Goal: Task Accomplishment & Management: Complete application form

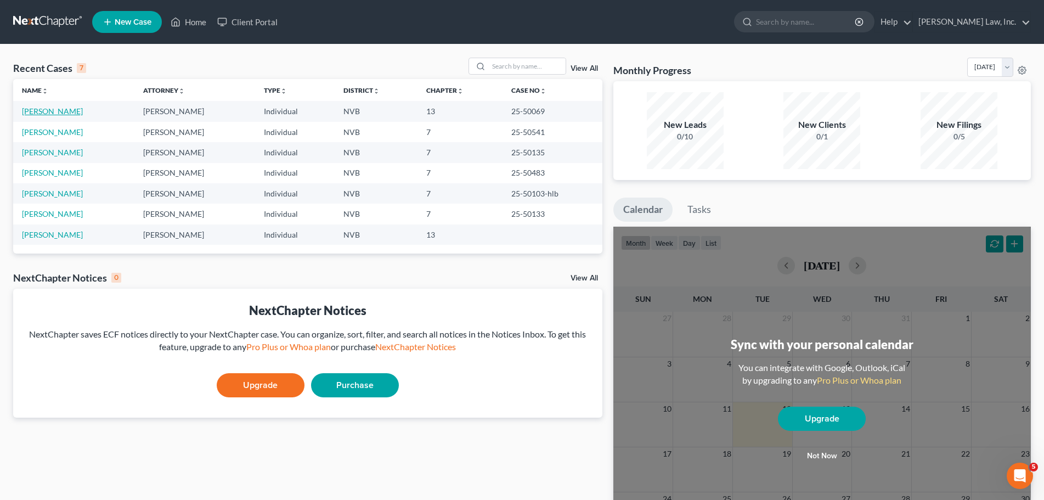
click at [44, 113] on link "[PERSON_NAME]" at bounding box center [52, 110] width 61 height 9
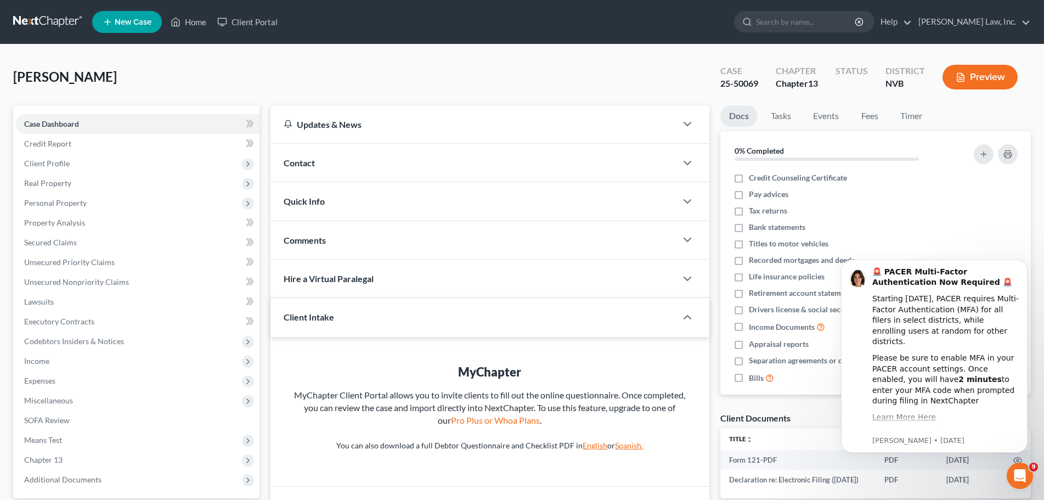
click at [44, 19] on link at bounding box center [48, 22] width 70 height 20
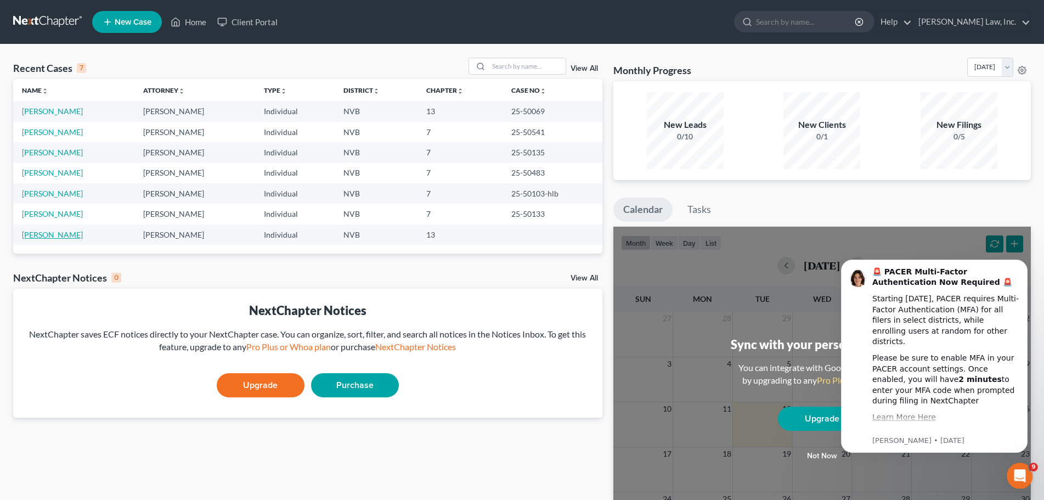
click at [62, 235] on link "[PERSON_NAME]" at bounding box center [52, 234] width 61 height 9
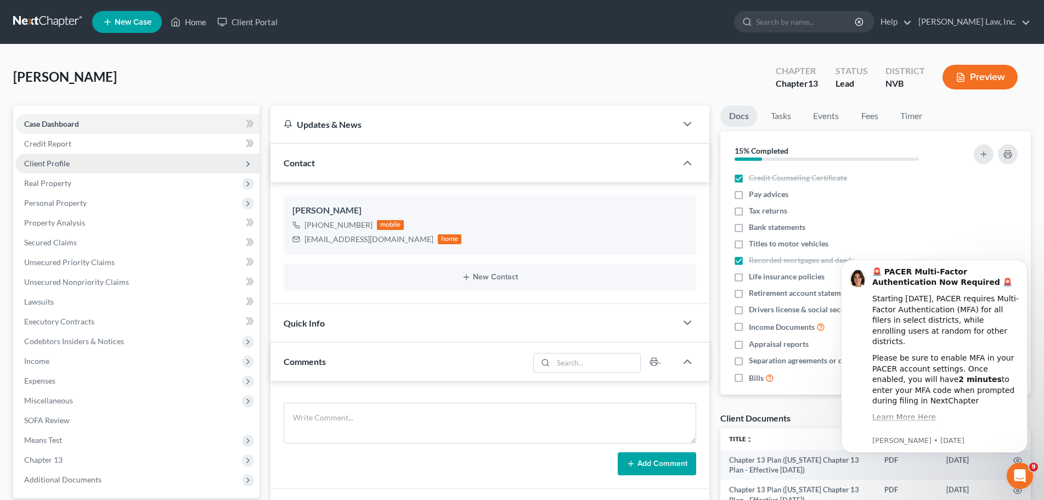
click at [61, 163] on span "Client Profile" at bounding box center [47, 163] width 46 height 9
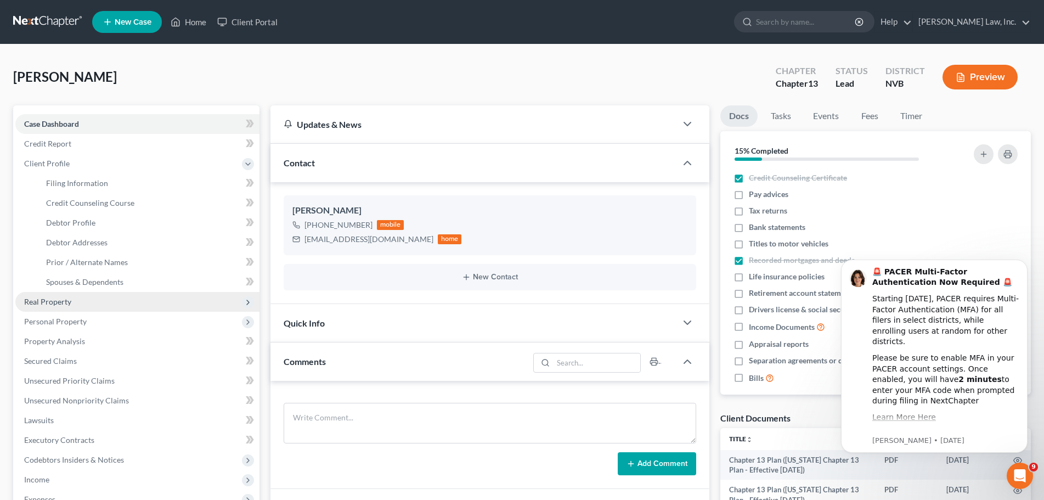
click at [88, 301] on span "Real Property" at bounding box center [137, 302] width 244 height 20
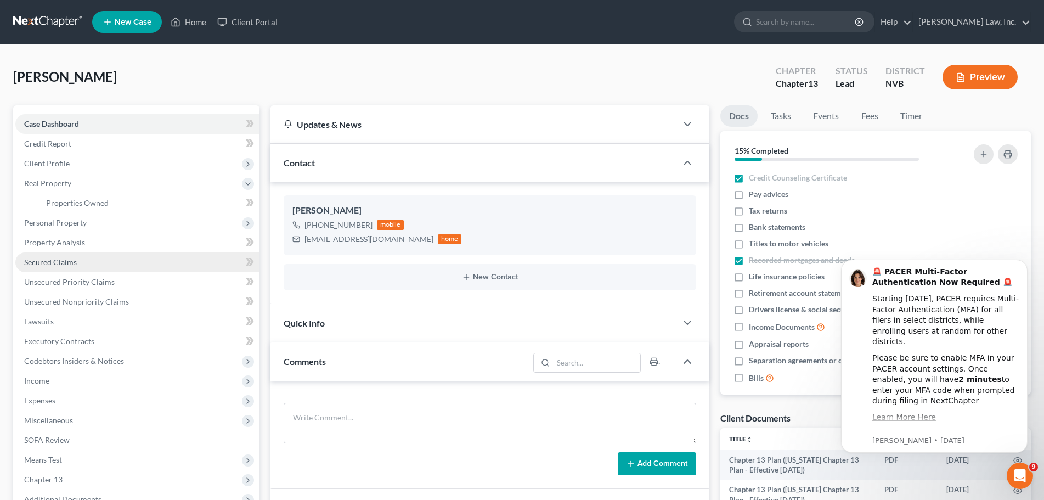
click at [77, 261] on link "Secured Claims" at bounding box center [137, 262] width 244 height 20
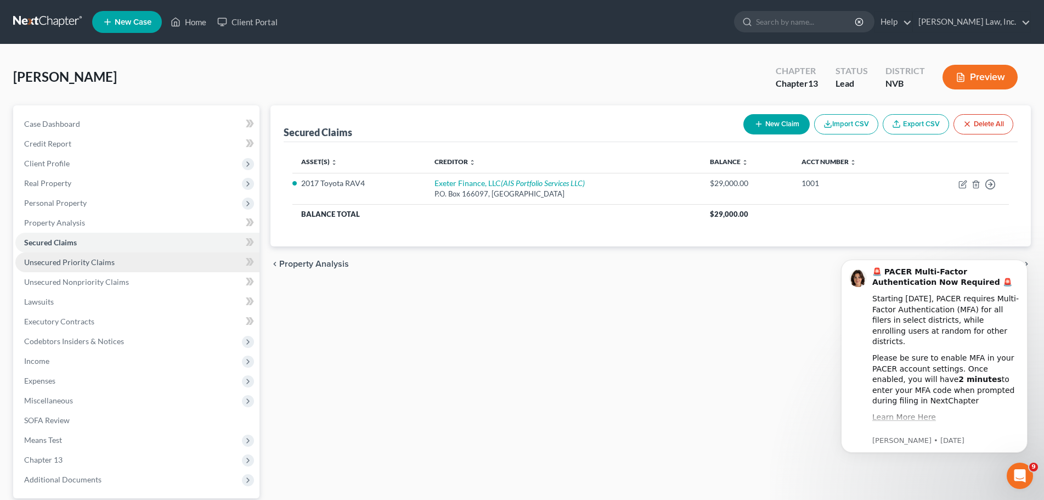
click at [99, 261] on span "Unsecured Priority Claims" at bounding box center [69, 261] width 91 height 9
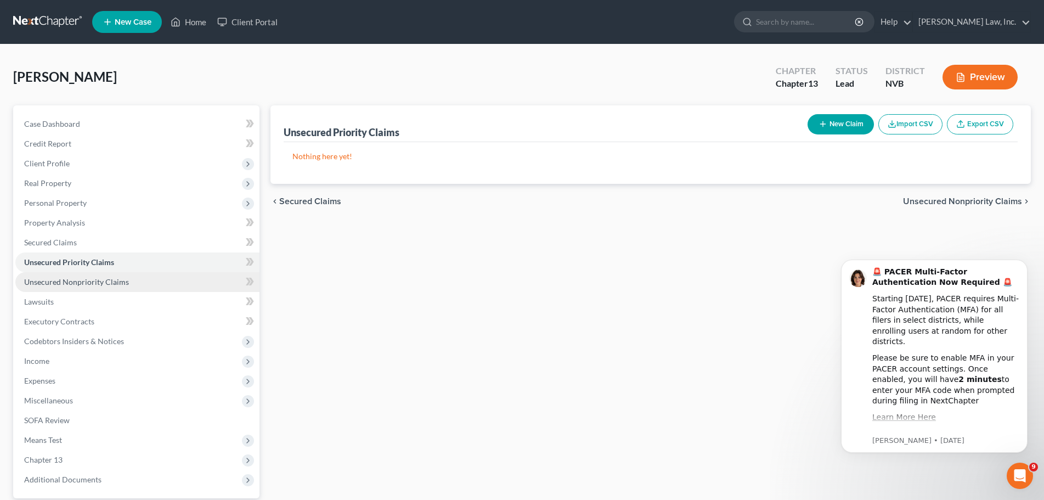
click at [106, 282] on span "Unsecured Nonpriority Claims" at bounding box center [76, 281] width 105 height 9
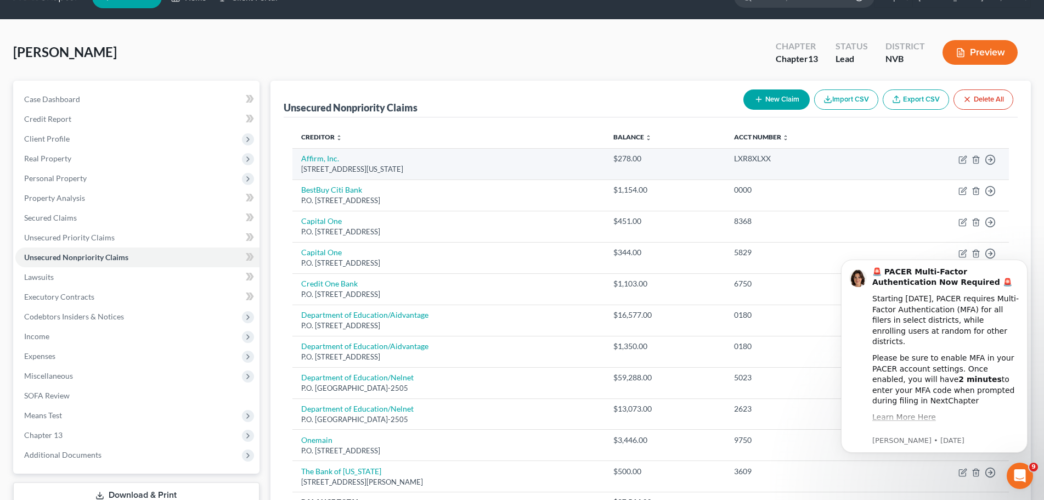
scroll to position [55, 0]
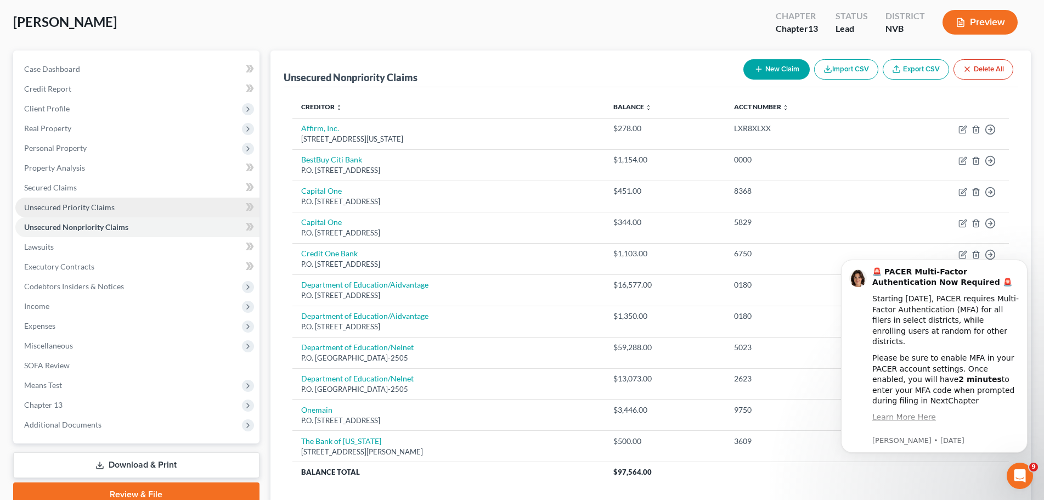
click at [100, 200] on link "Unsecured Priority Claims" at bounding box center [137, 208] width 244 height 20
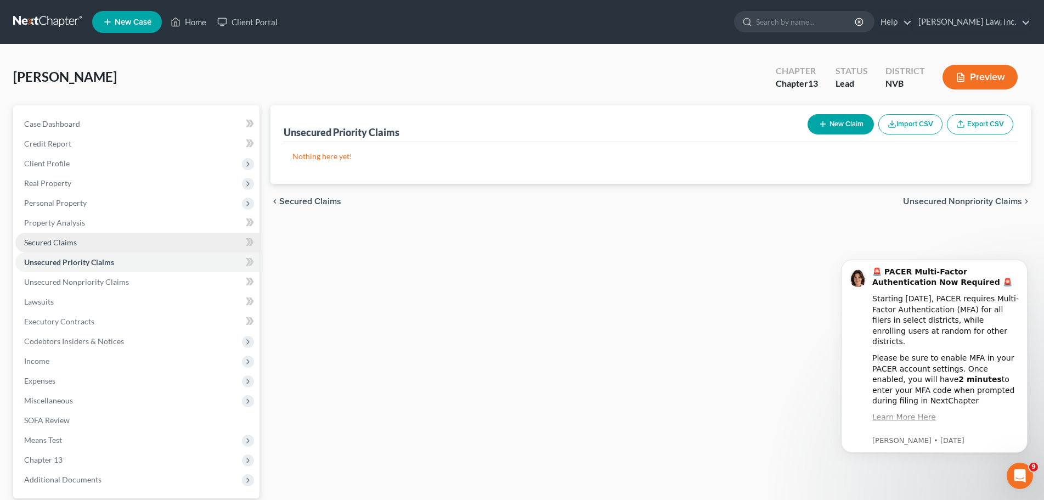
click at [63, 236] on link "Secured Claims" at bounding box center [137, 243] width 244 height 20
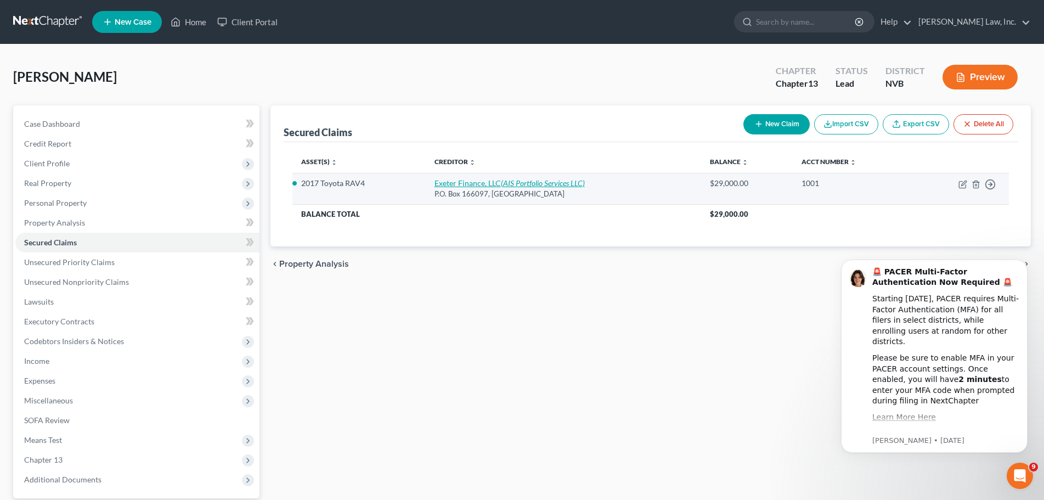
click at [509, 180] on icon "(AIS Portfolio Services LLC)" at bounding box center [543, 182] width 84 height 9
select select "45"
select select "1"
select select "0"
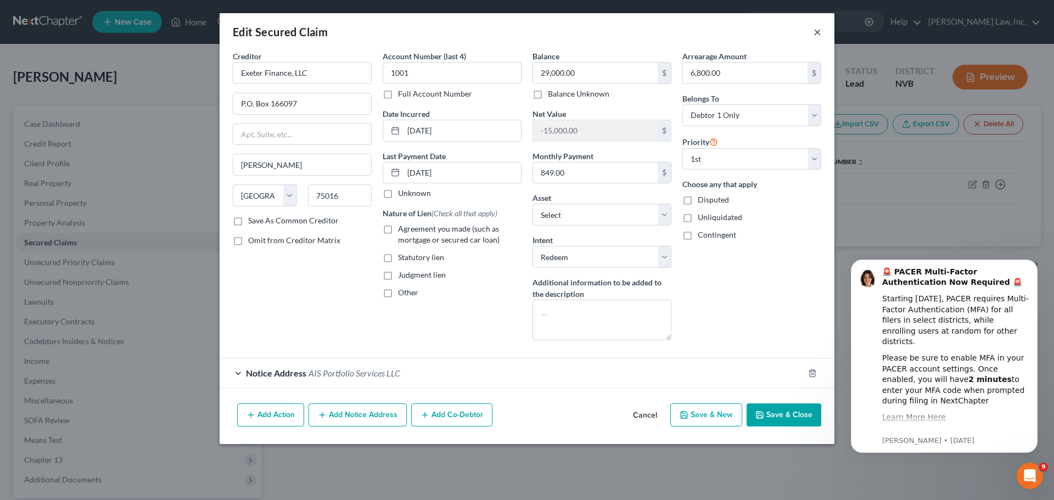
click at [819, 28] on button "×" at bounding box center [817, 31] width 8 height 13
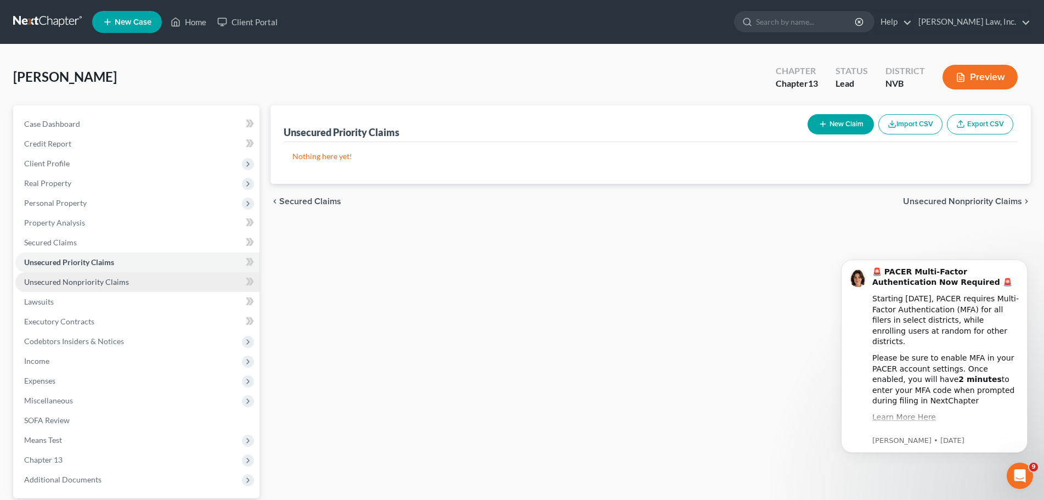
click at [95, 282] on span "Unsecured Nonpriority Claims" at bounding box center [76, 281] width 105 height 9
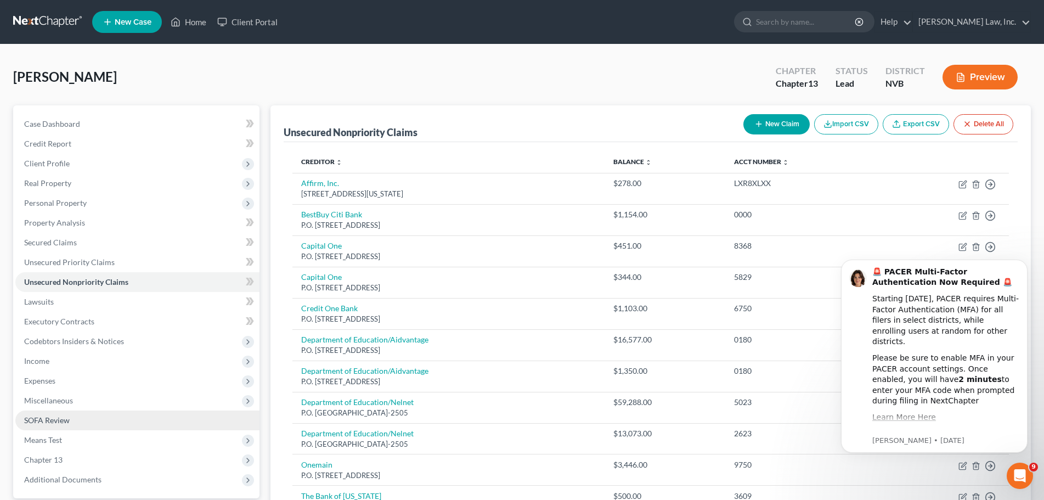
click at [66, 417] on span "SOFA Review" at bounding box center [47, 419] width 46 height 9
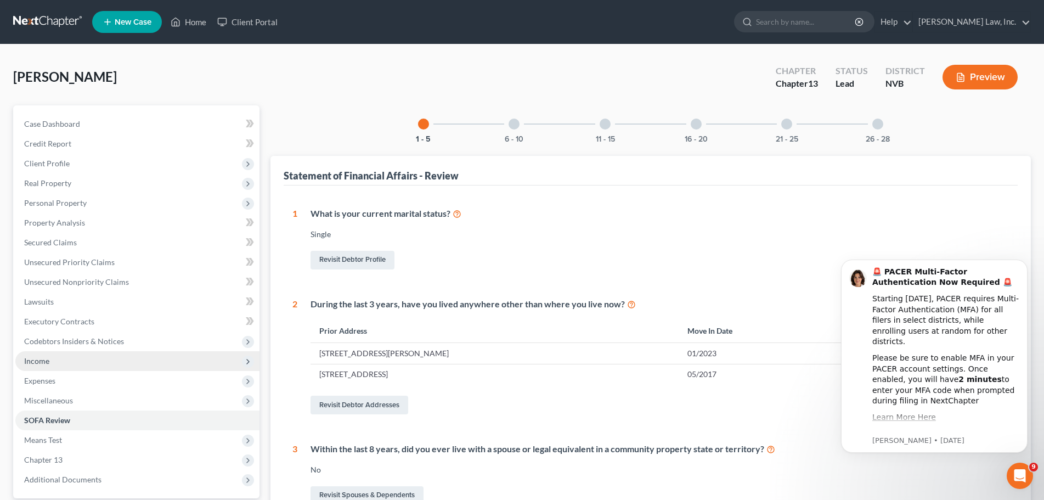
click at [47, 359] on span "Income" at bounding box center [36, 360] width 25 height 9
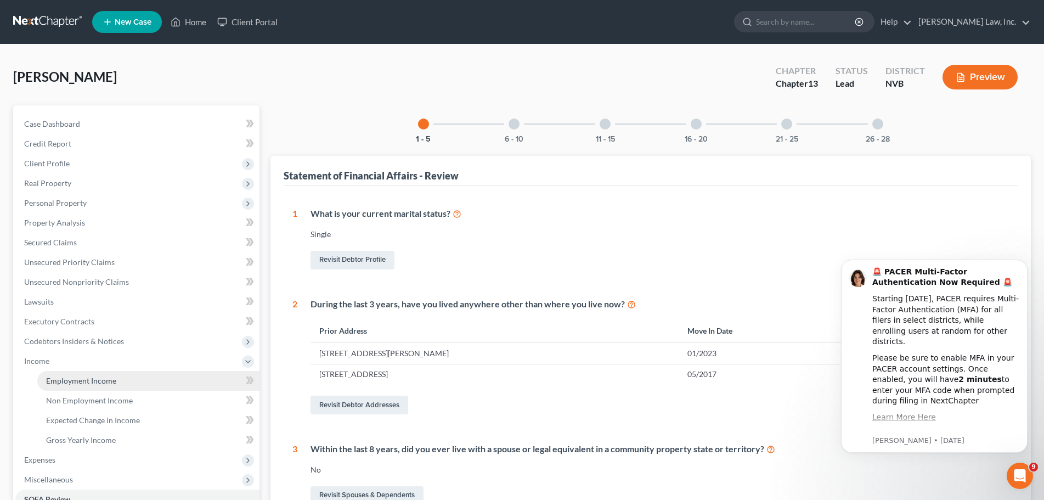
click at [75, 376] on span "Employment Income" at bounding box center [81, 380] width 70 height 9
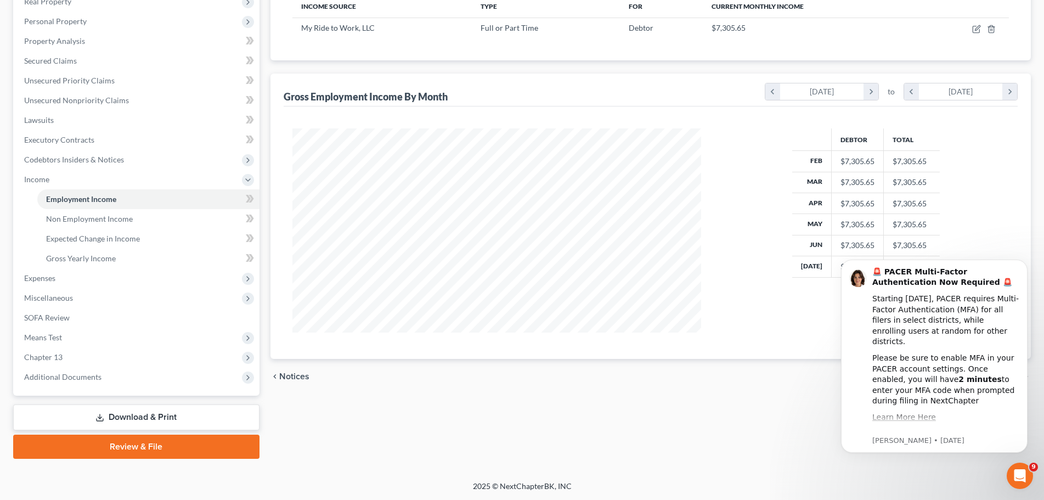
scroll to position [182, 0]
click at [1022, 262] on icon "Dismiss notification" at bounding box center [1025, 263] width 6 height 6
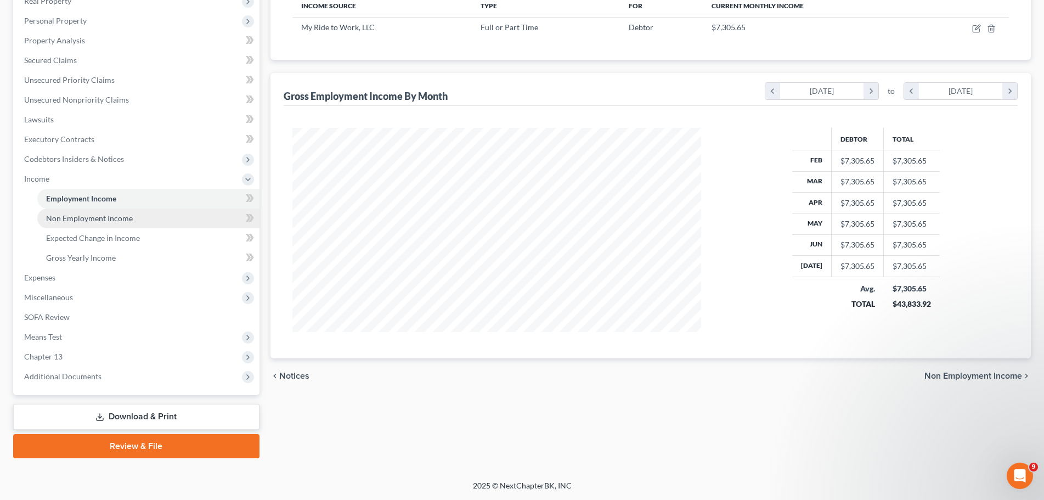
click at [88, 218] on span "Non Employment Income" at bounding box center [89, 217] width 87 height 9
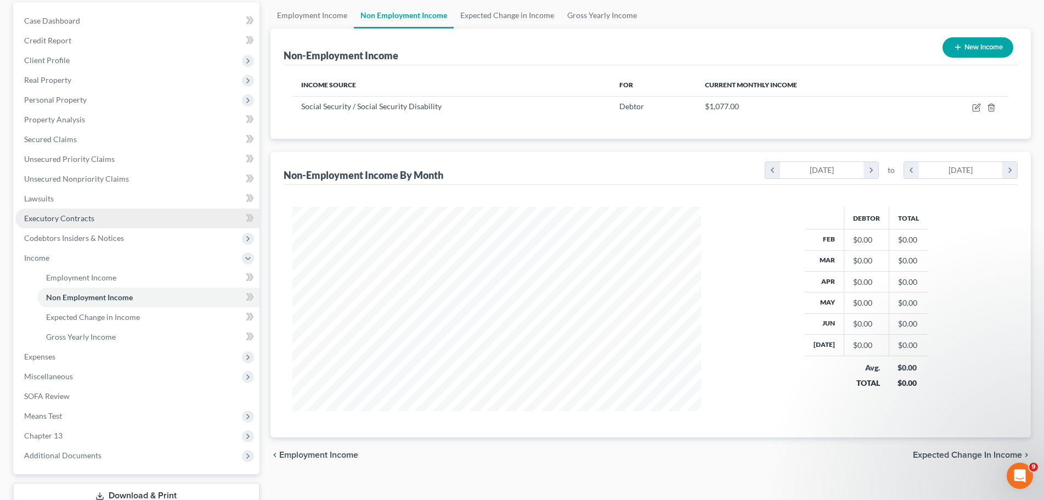
scroll to position [110, 0]
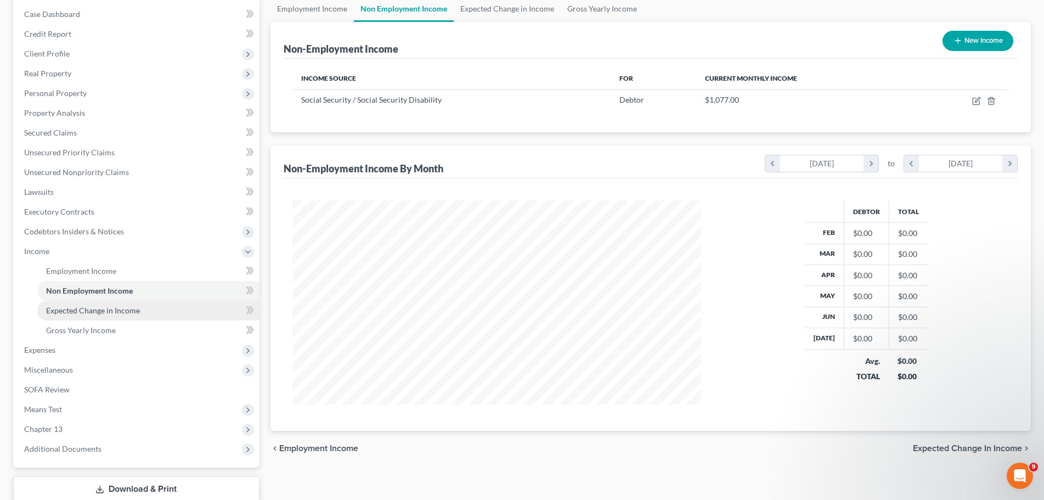
click at [132, 314] on span "Expected Change in Income" at bounding box center [93, 310] width 94 height 9
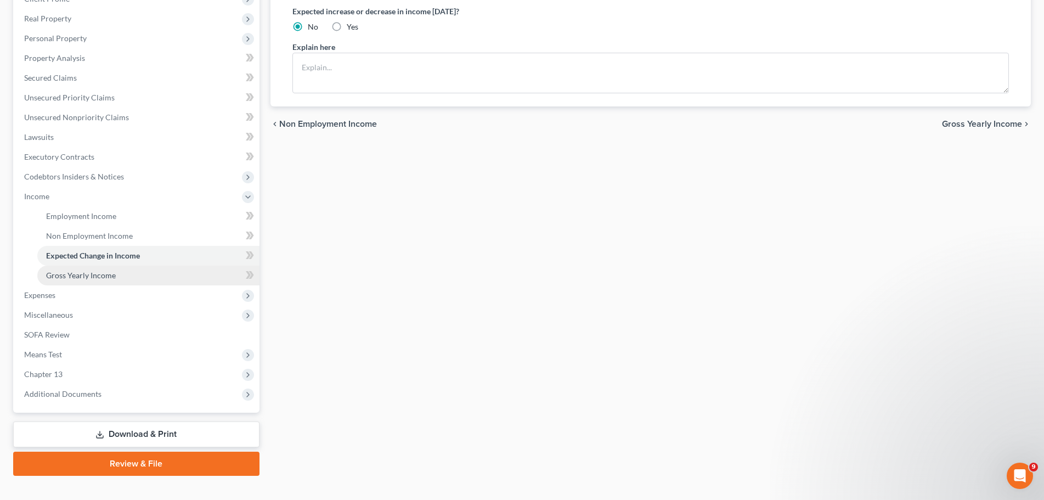
click at [90, 277] on span "Gross Yearly Income" at bounding box center [81, 275] width 70 height 9
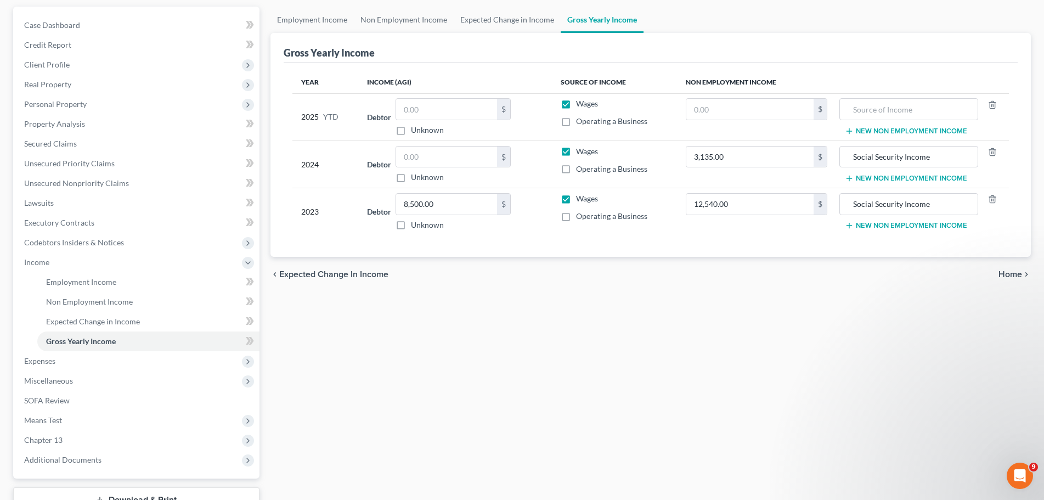
scroll to position [110, 0]
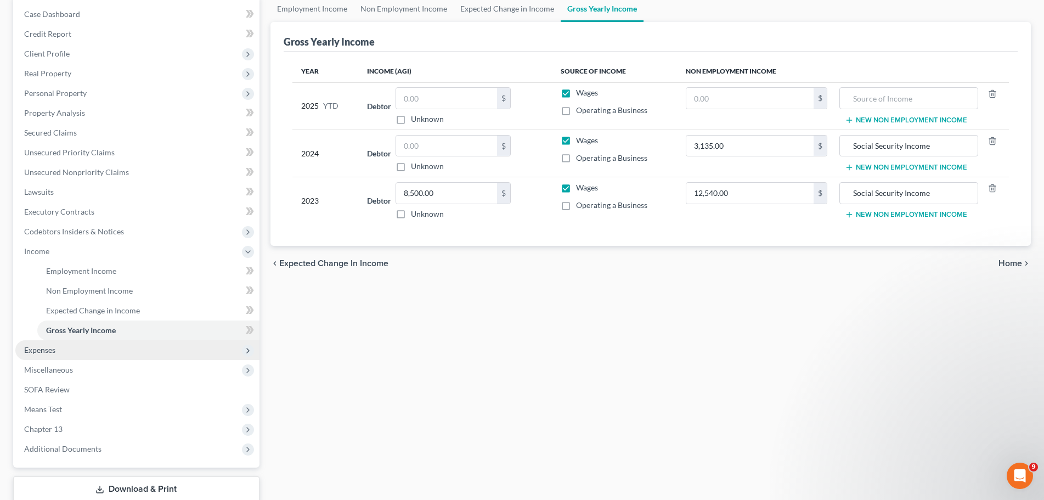
click at [64, 352] on span "Expenses" at bounding box center [137, 350] width 244 height 20
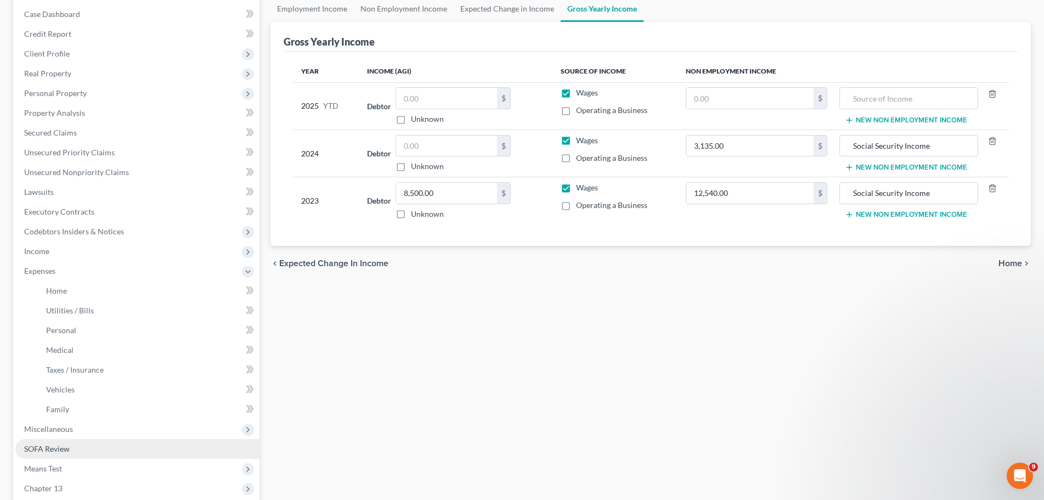
click at [78, 446] on link "SOFA Review" at bounding box center [137, 449] width 244 height 20
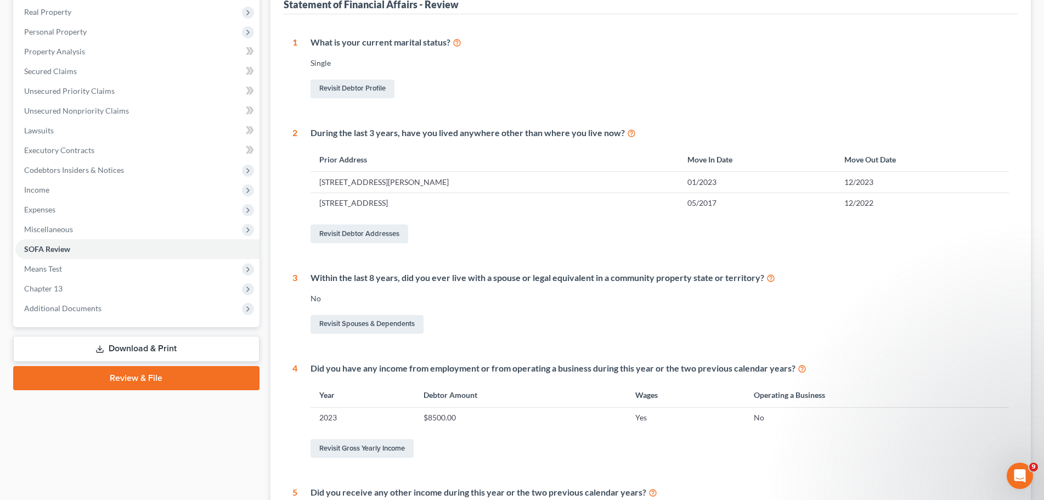
scroll to position [220, 0]
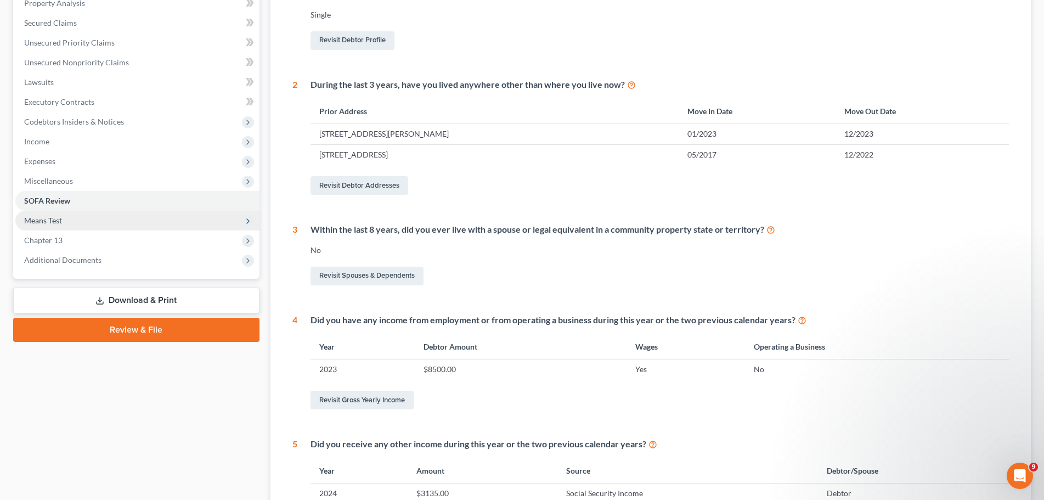
click at [47, 227] on span "Means Test" at bounding box center [137, 221] width 244 height 20
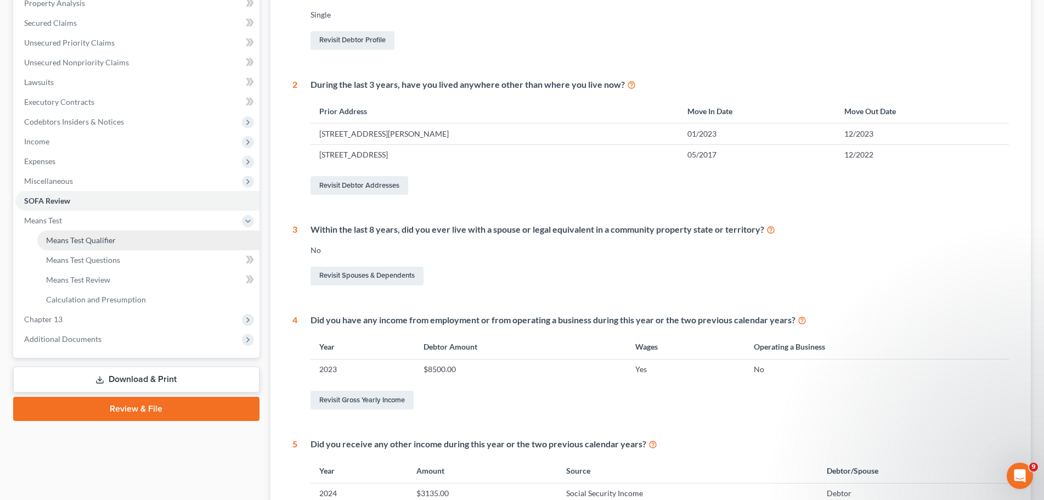
click at [77, 243] on span "Means Test Qualifier" at bounding box center [81, 239] width 70 height 9
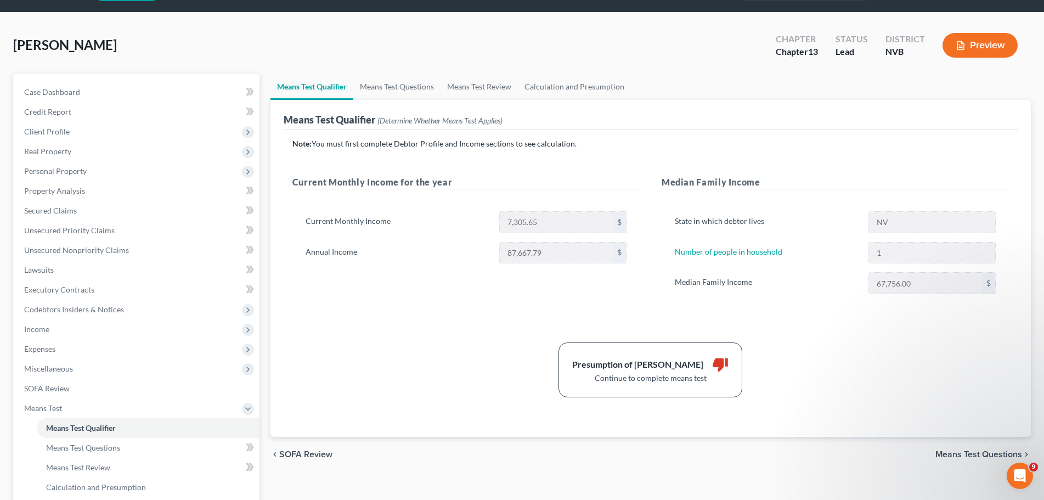
scroll to position [18, 0]
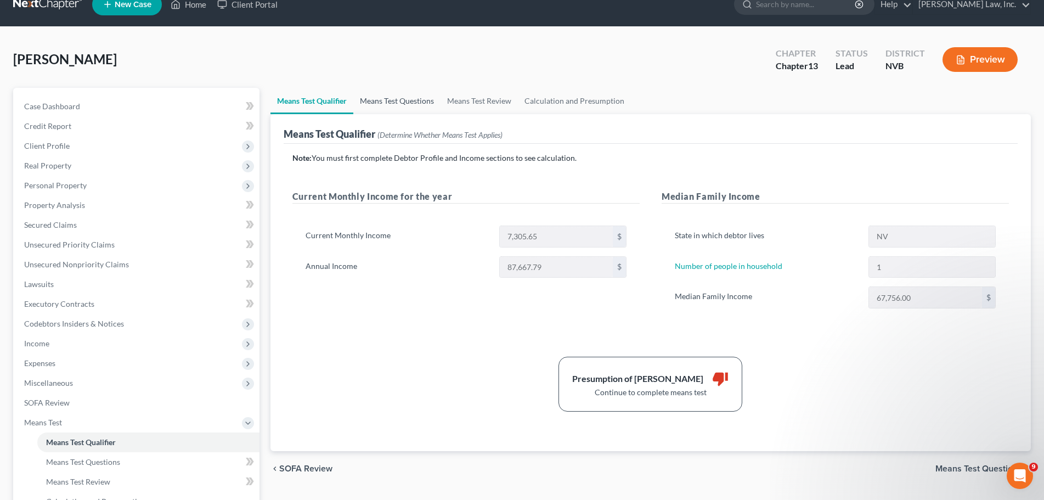
click at [392, 103] on link "Means Test Questions" at bounding box center [396, 101] width 87 height 26
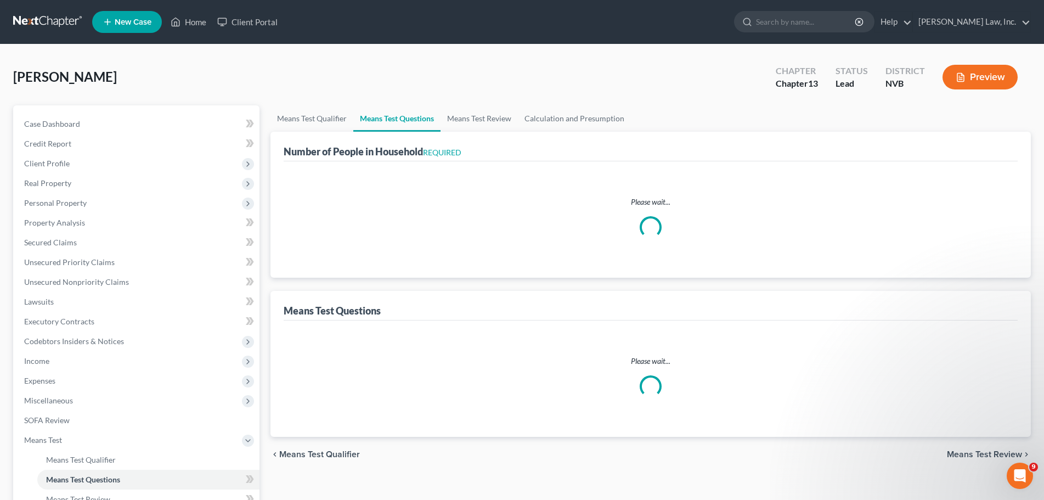
select select "1"
select select "60"
select select "1"
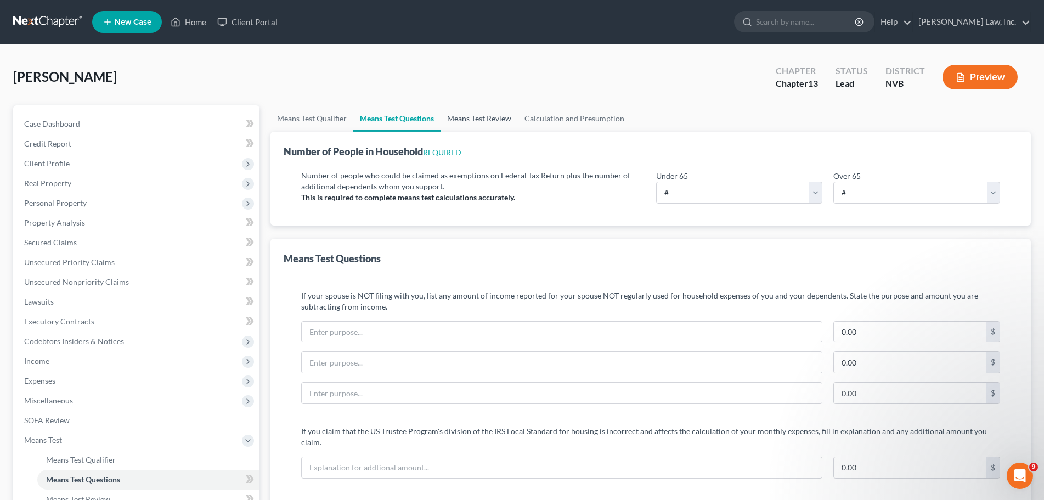
click at [489, 119] on link "Means Test Review" at bounding box center [479, 118] width 77 height 26
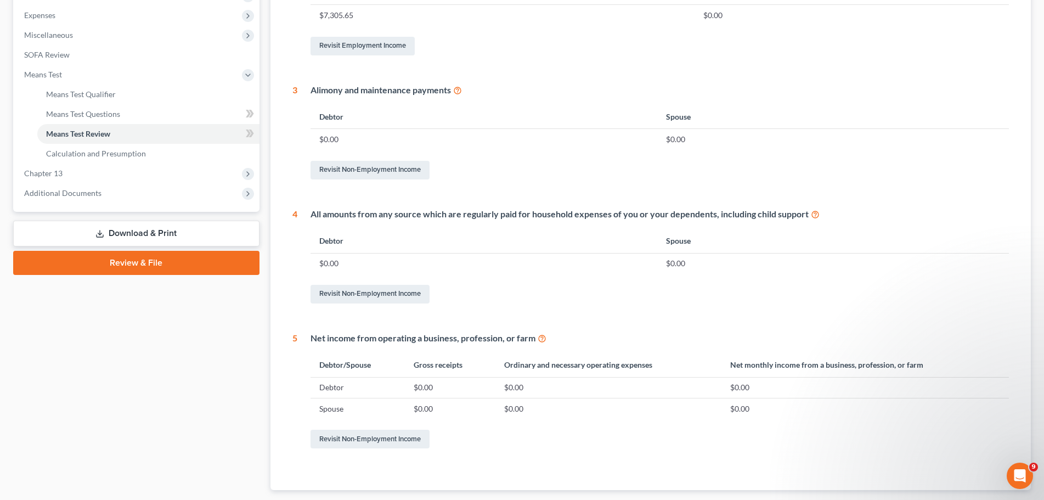
scroll to position [432, 0]
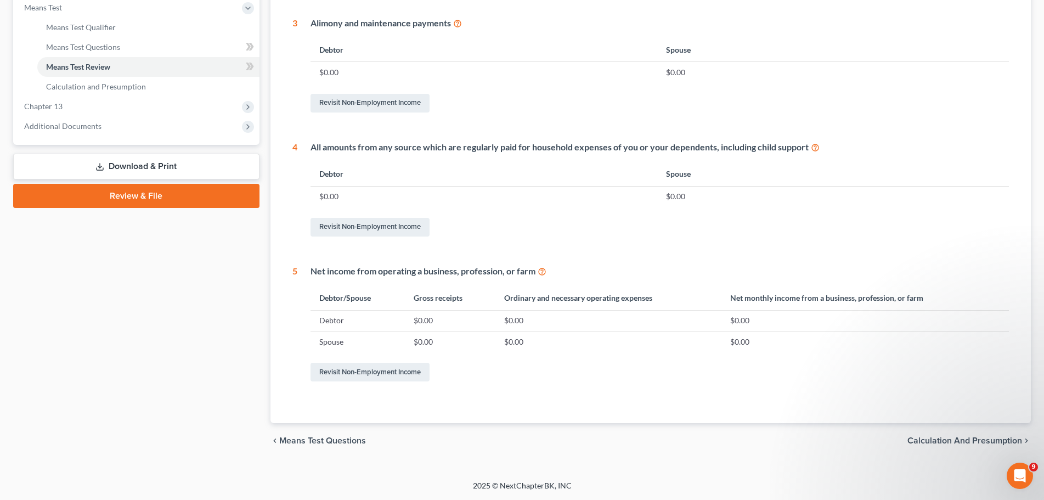
click at [999, 440] on span "Calculation and Presumption" at bounding box center [965, 440] width 115 height 9
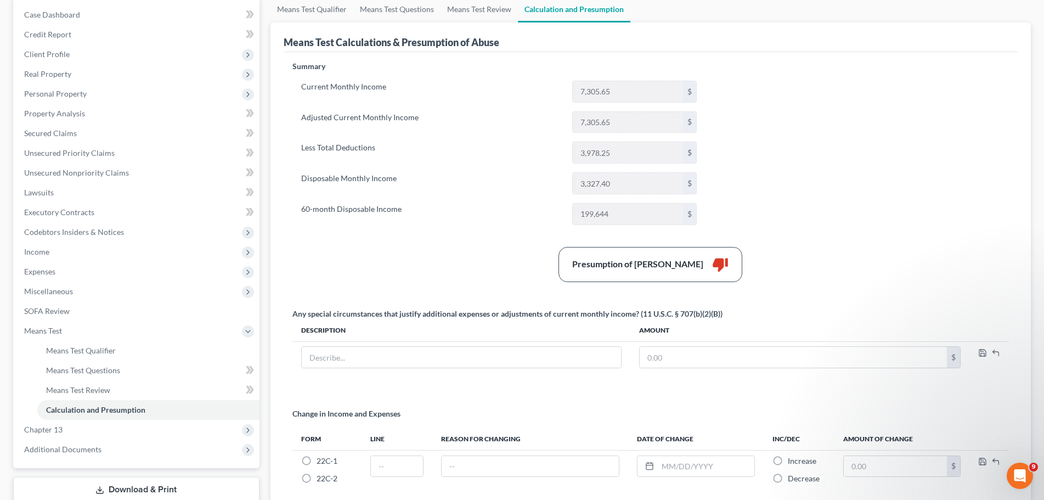
scroll to position [100, 0]
